Goal: Task Accomplishment & Management: Complete application form

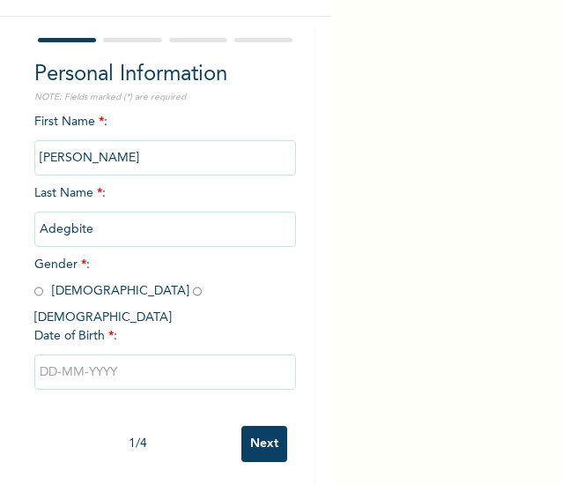
scroll to position [99, 0]
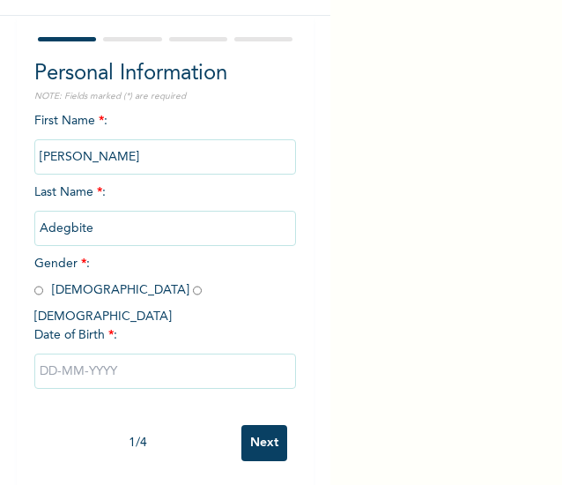
click at [41, 294] on input "radio" at bounding box center [38, 290] width 9 height 17
radio input "true"
click at [92, 355] on input "text" at bounding box center [165, 371] width 263 height 35
select select "8"
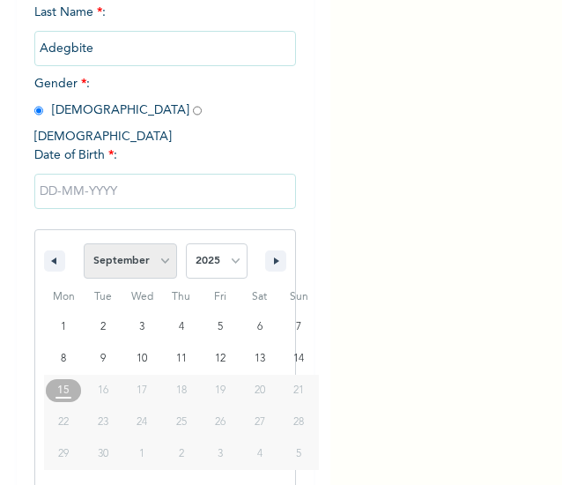
scroll to position [317, 0]
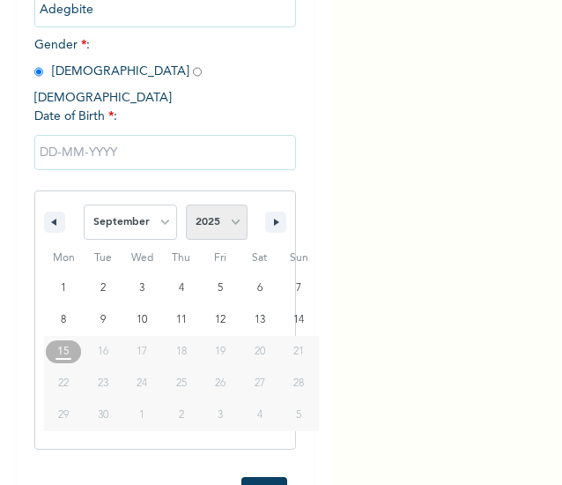
click at [222, 205] on select "2025 2024 2023 2022 2021 2020 2019 2018 2017 2016 2015 2014 2013 2012 2011 2010…" at bounding box center [217, 222] width 62 height 35
select select "2007"
click at [186, 205] on select "2025 2024 2023 2022 2021 2020 2019 2018 2017 2016 2015 2014 2013 2012 2011 2010…" at bounding box center [217, 222] width 62 height 35
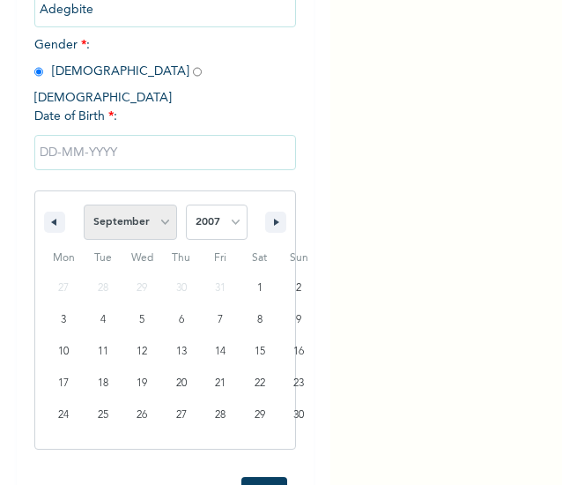
click at [153, 205] on select "January February March April May June July August September October November De…" at bounding box center [130, 222] width 93 height 35
type input "[DATE]"
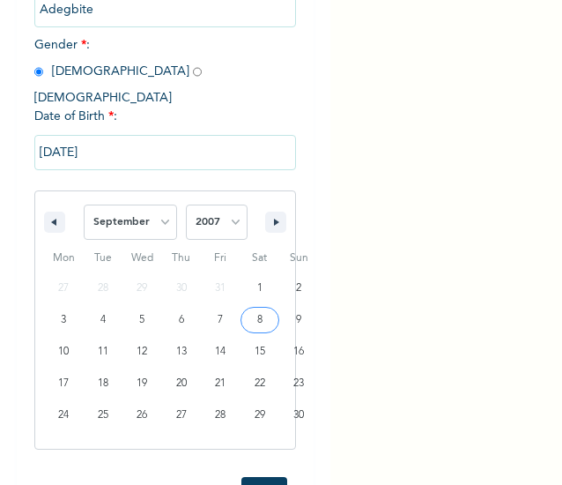
scroll to position [99, 0]
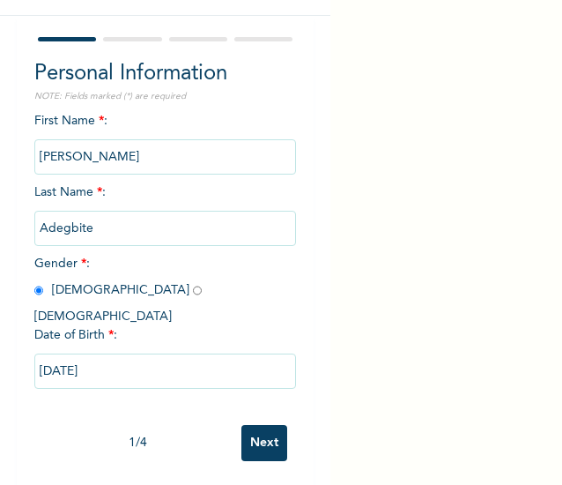
click at [118, 354] on input "[DATE]" at bounding box center [165, 371] width 263 height 35
select select "8"
select select "2007"
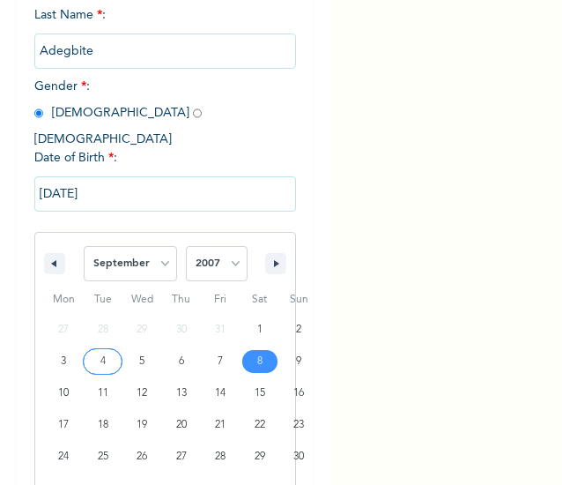
scroll to position [279, 0]
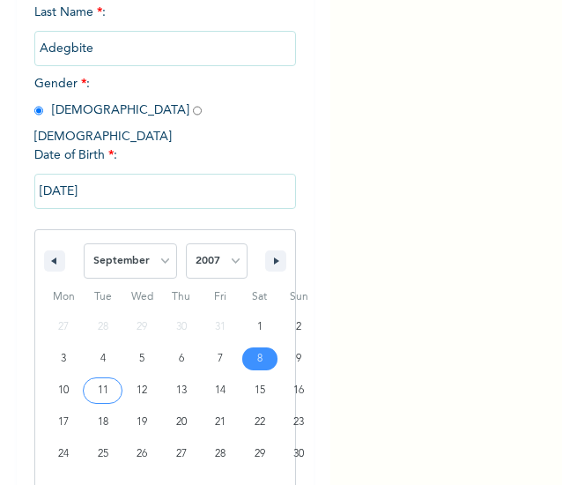
type input "[DATE]"
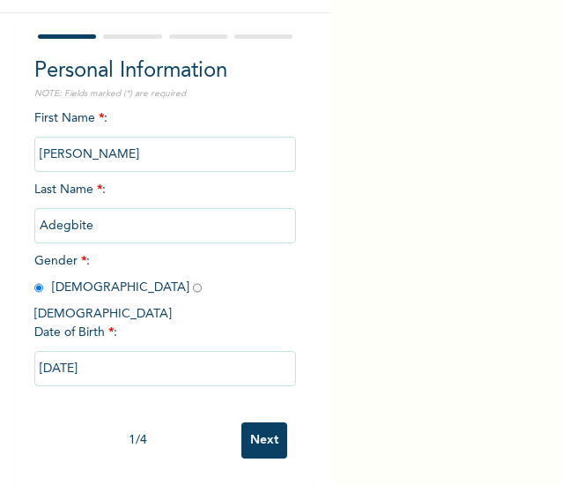
scroll to position [99, 0]
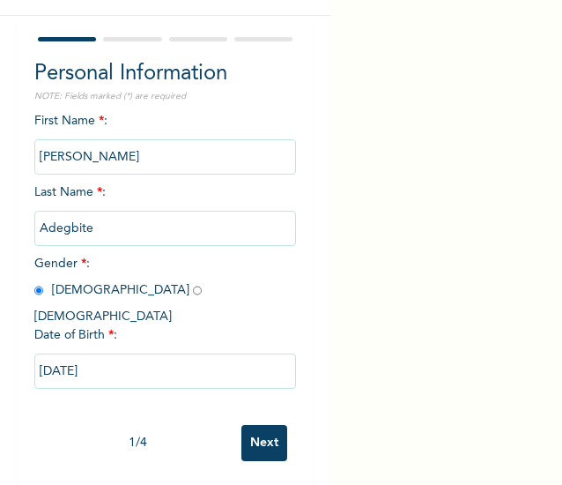
click at [258, 432] on input "Next" at bounding box center [265, 443] width 46 height 36
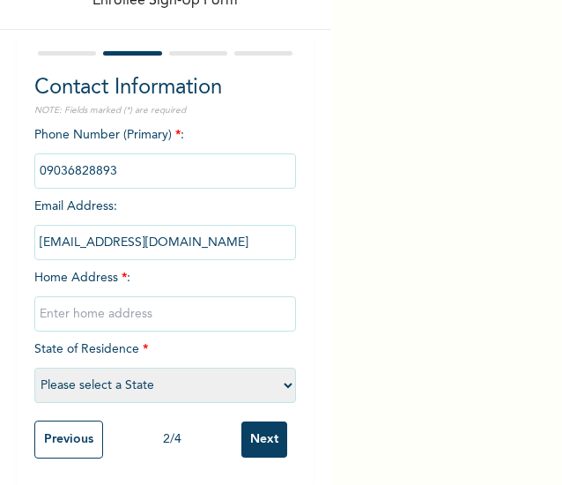
click at [127, 296] on input "text" at bounding box center [165, 313] width 263 height 35
type input "[GEOGRAPHIC_DATA]"
click at [115, 368] on select "Please select a State [PERSON_NAME] (FCT) [PERSON_NAME] Ibom [GEOGRAPHIC_DATA] …" at bounding box center [165, 385] width 263 height 35
select select "25"
click at [34, 368] on select "Please select a State [PERSON_NAME] (FCT) [PERSON_NAME] Ibom [GEOGRAPHIC_DATA] …" at bounding box center [165, 385] width 263 height 35
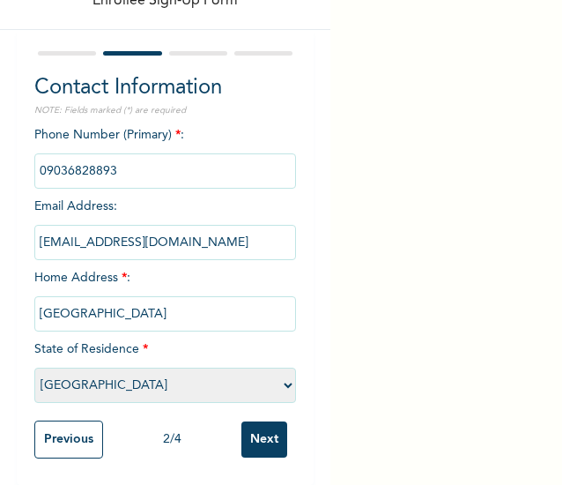
click at [245, 434] on input "Next" at bounding box center [265, 439] width 46 height 36
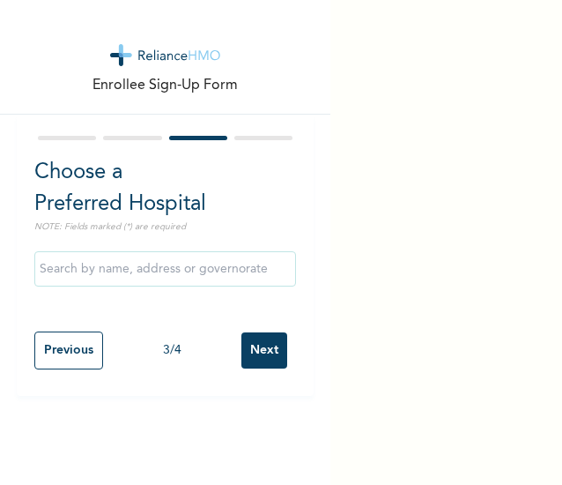
scroll to position [0, 0]
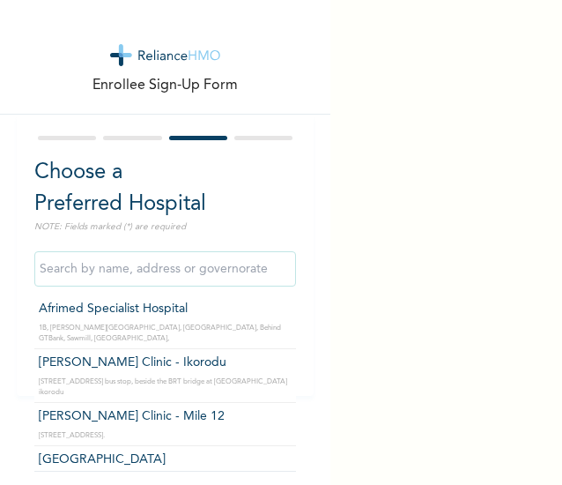
click at [100, 277] on input "text" at bounding box center [165, 268] width 263 height 35
type input "Afrimed Specialist Hospital"
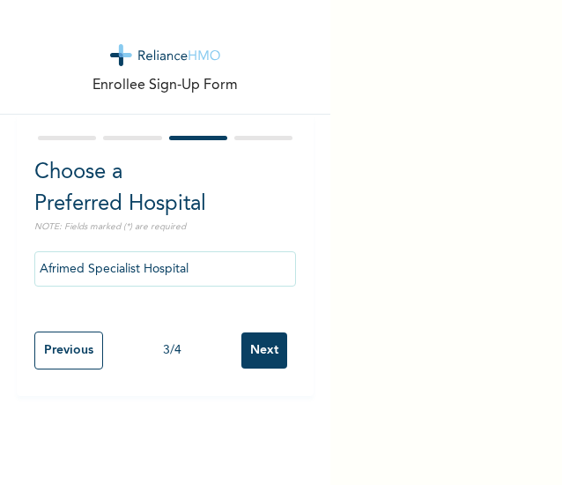
click at [242, 352] on input "Next" at bounding box center [265, 350] width 46 height 36
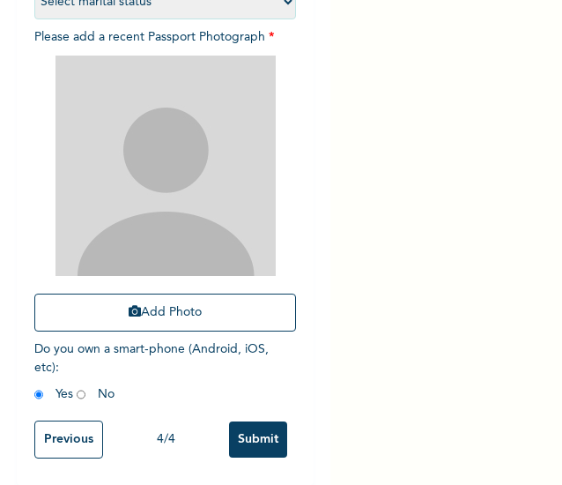
scroll to position [269, 0]
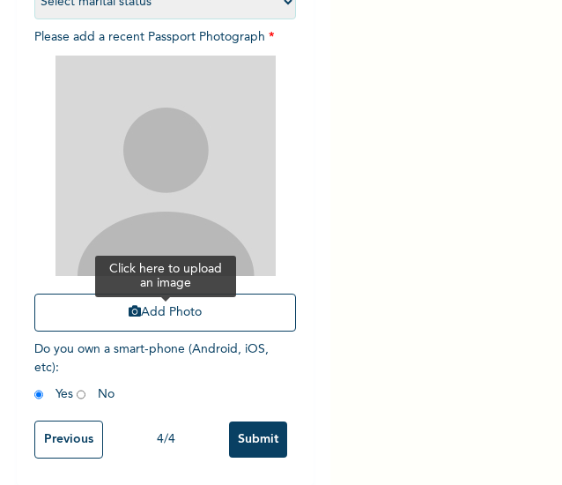
click at [127, 294] on button "Add Photo" at bounding box center [165, 313] width 263 height 38
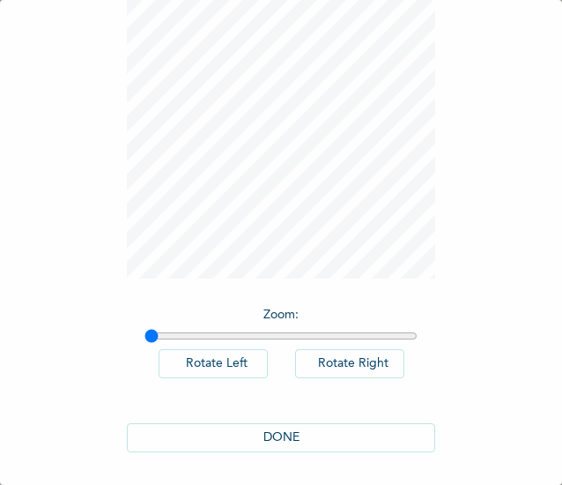
scroll to position [130, 0]
click at [242, 435] on button "DONE" at bounding box center [281, 436] width 309 height 29
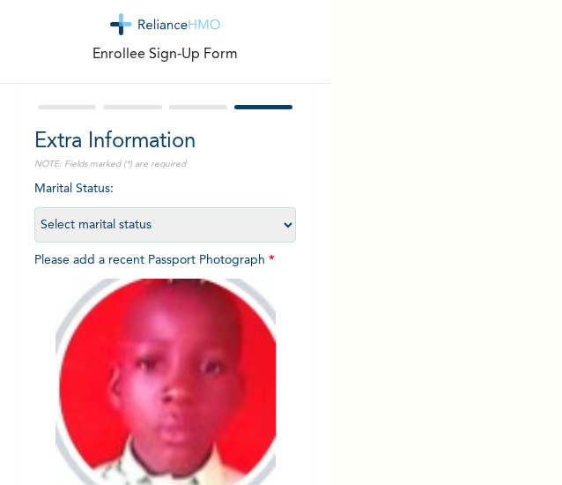
scroll to position [269, 0]
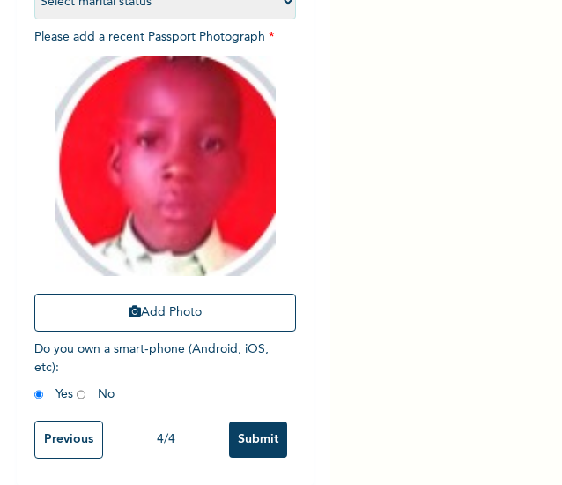
click at [231, 421] on input "Submit" at bounding box center [258, 439] width 58 height 36
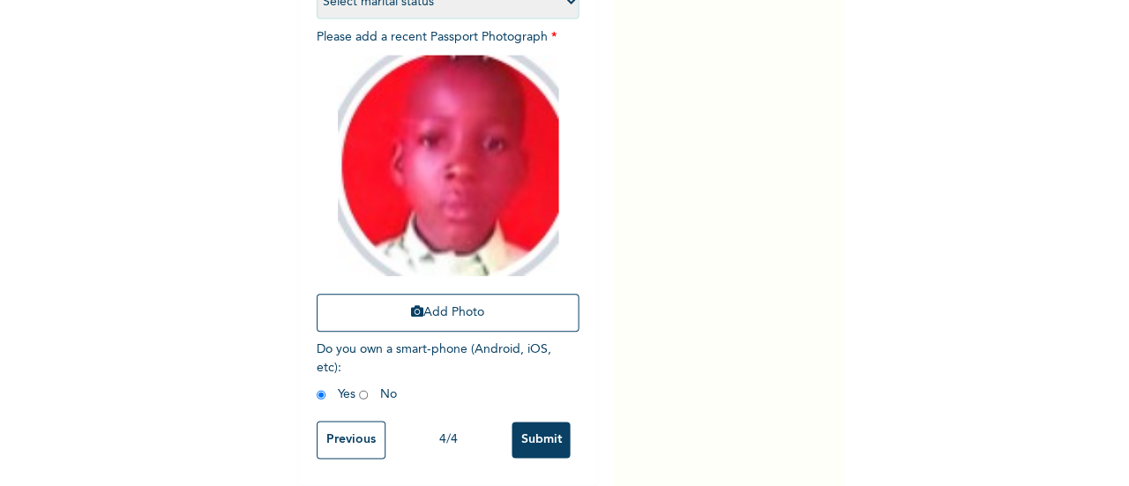
scroll to position [0, 0]
